Goal: Task Accomplishment & Management: Complete application form

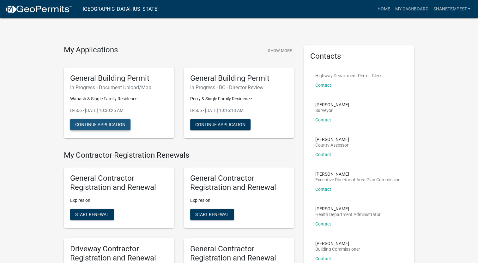
click at [85, 122] on button "Continue Application" at bounding box center [100, 124] width 60 height 11
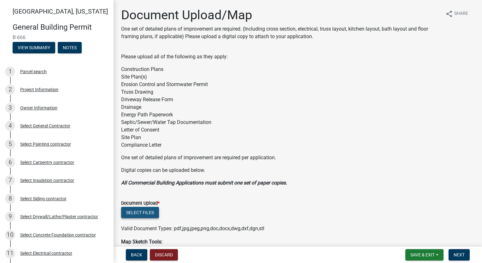
click at [138, 212] on button "Select files" at bounding box center [140, 212] width 38 height 11
click at [141, 216] on button "Select files" at bounding box center [140, 212] width 38 height 11
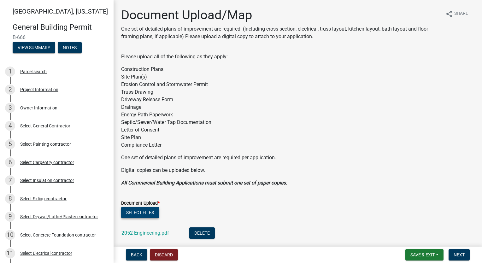
scroll to position [95, 0]
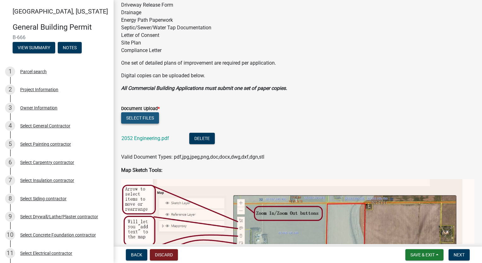
click at [142, 114] on button "Select files" at bounding box center [140, 117] width 38 height 11
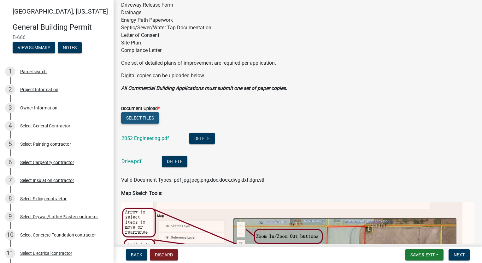
click at [146, 117] on button "Select files" at bounding box center [140, 117] width 38 height 11
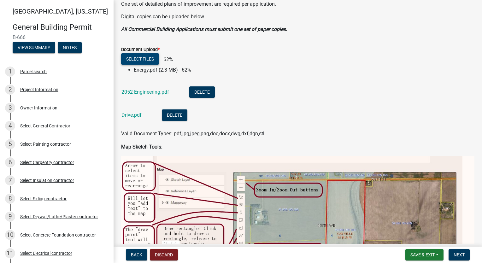
scroll to position [158, 0]
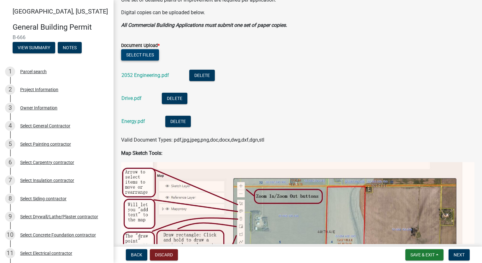
click at [136, 55] on button "Select files" at bounding box center [140, 54] width 38 height 11
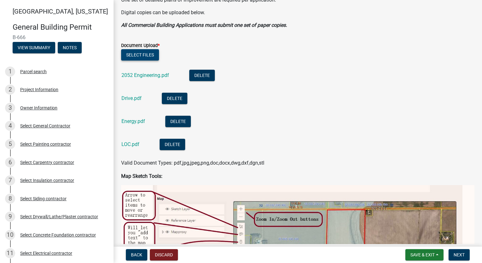
click at [131, 50] on button "Select files" at bounding box center [140, 54] width 38 height 11
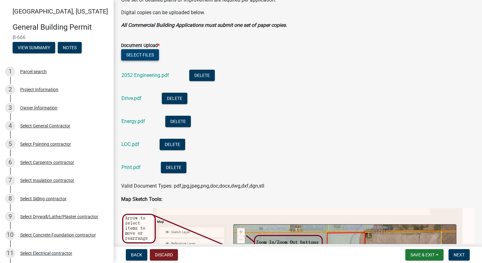
click at [146, 57] on button "Select files" at bounding box center [140, 54] width 38 height 11
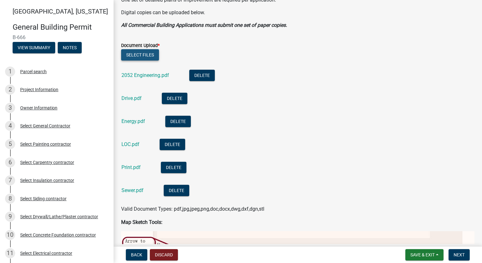
click at [131, 56] on button "Select files" at bounding box center [140, 54] width 38 height 11
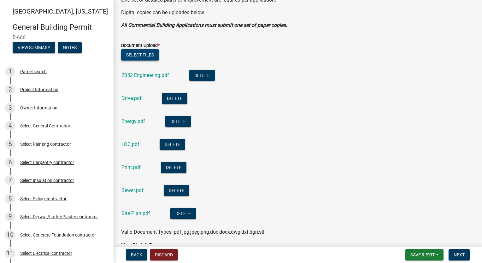
click at [143, 57] on button "Select files" at bounding box center [140, 54] width 38 height 11
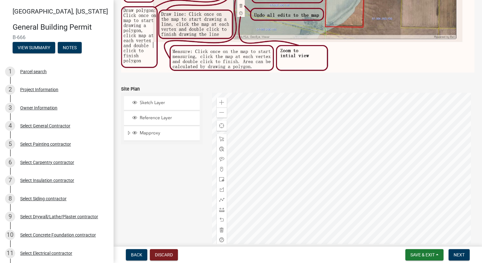
scroll to position [566, 0]
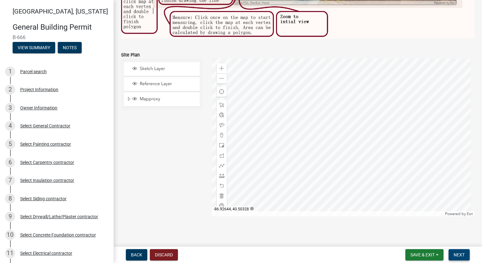
click at [461, 254] on span "Next" at bounding box center [459, 255] width 11 height 5
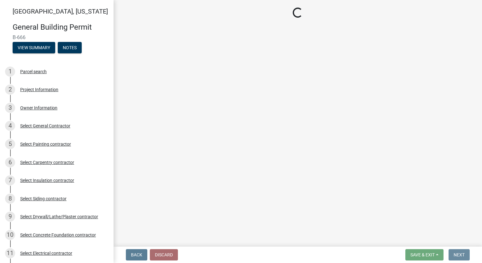
scroll to position [0, 0]
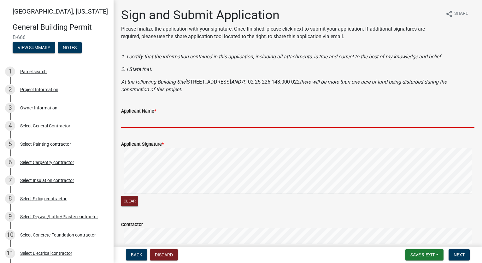
click at [168, 118] on input "Applicant Name *" at bounding box center [298, 121] width 354 height 13
type input "[PERSON_NAME]"
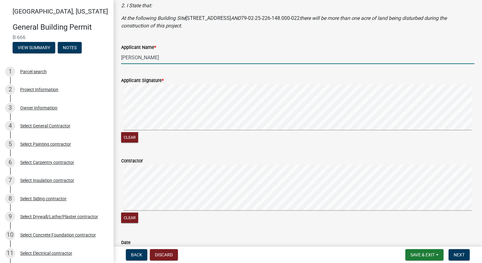
scroll to position [143, 0]
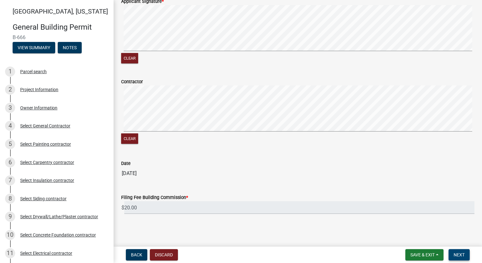
click at [458, 254] on span "Next" at bounding box center [459, 255] width 11 height 5
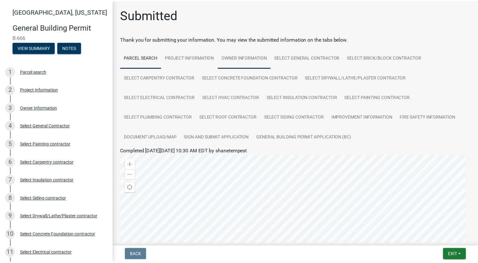
scroll to position [137, 0]
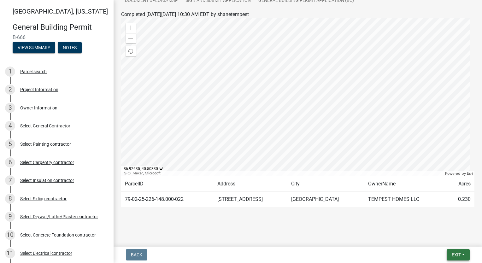
click at [456, 257] on span "Exit" at bounding box center [456, 255] width 9 height 5
click at [440, 243] on button "Save & Exit" at bounding box center [445, 238] width 51 height 15
